Goal: Information Seeking & Learning: Find specific fact

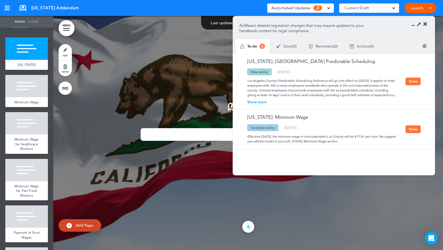
click at [413, 129] on button "View" at bounding box center [412, 130] width 15 height 8
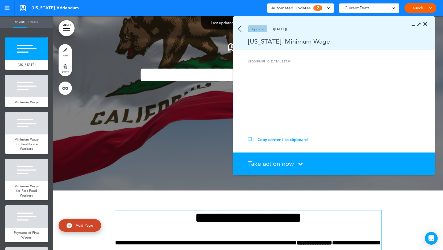
click at [35, 105] on div "Minimum Wage" at bounding box center [26, 102] width 43 height 10
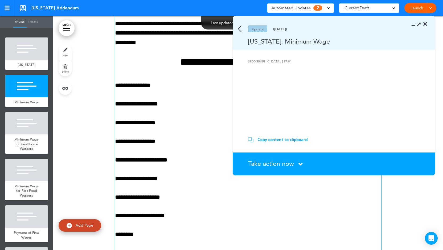
scroll to position [289, 0]
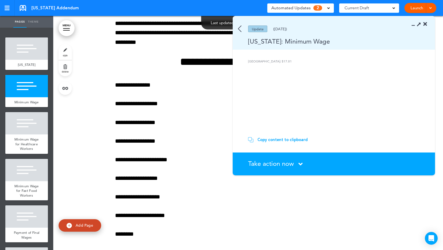
click at [239, 28] on img at bounding box center [239, 29] width 3 height 7
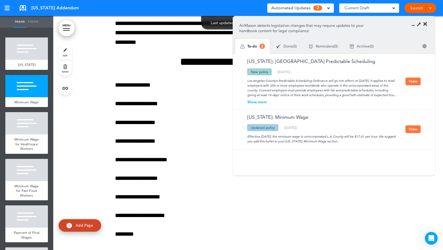
click at [258, 101] on div "Show more" at bounding box center [322, 102] width 166 height 4
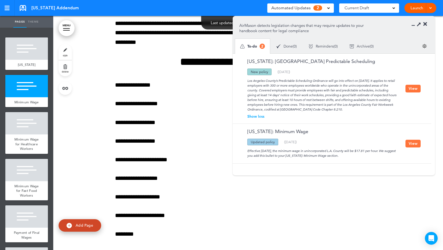
click at [407, 141] on button "View" at bounding box center [412, 144] width 15 height 8
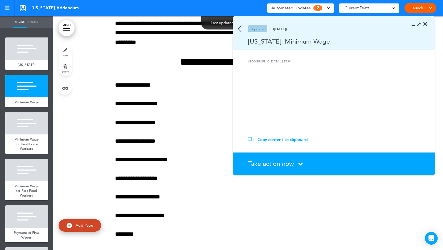
click at [240, 29] on img at bounding box center [239, 29] width 3 height 7
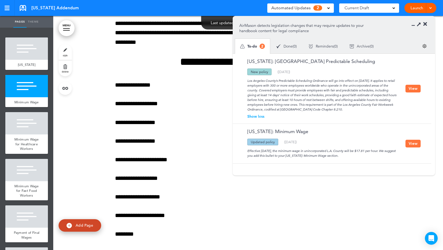
drag, startPoint x: 246, startPoint y: 150, endPoint x: 365, endPoint y: 158, distance: 118.6
click at [365, 158] on div "Effective [DATE], the minimum wage in unincorporated L.A. County will be $17.81…" at bounding box center [322, 152] width 166 height 13
copy div "Effective [DATE], the minimum wage in unincorporated L.A. County will be $17.81…"
